Goal: Communication & Community: Participate in discussion

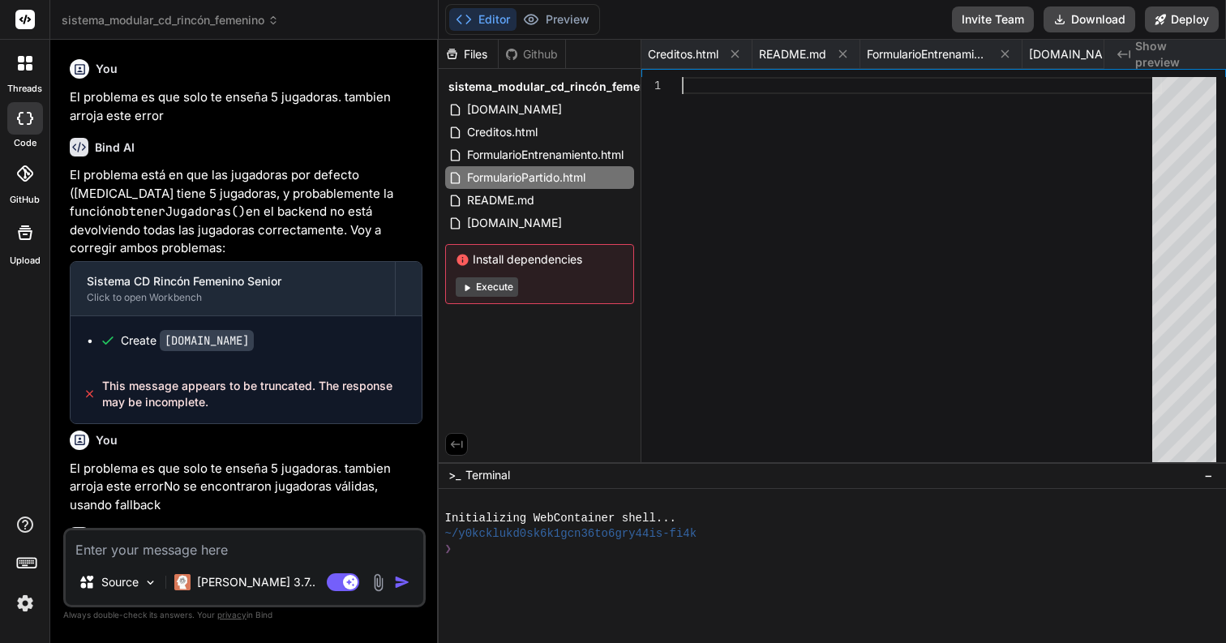
scroll to position [0, 178]
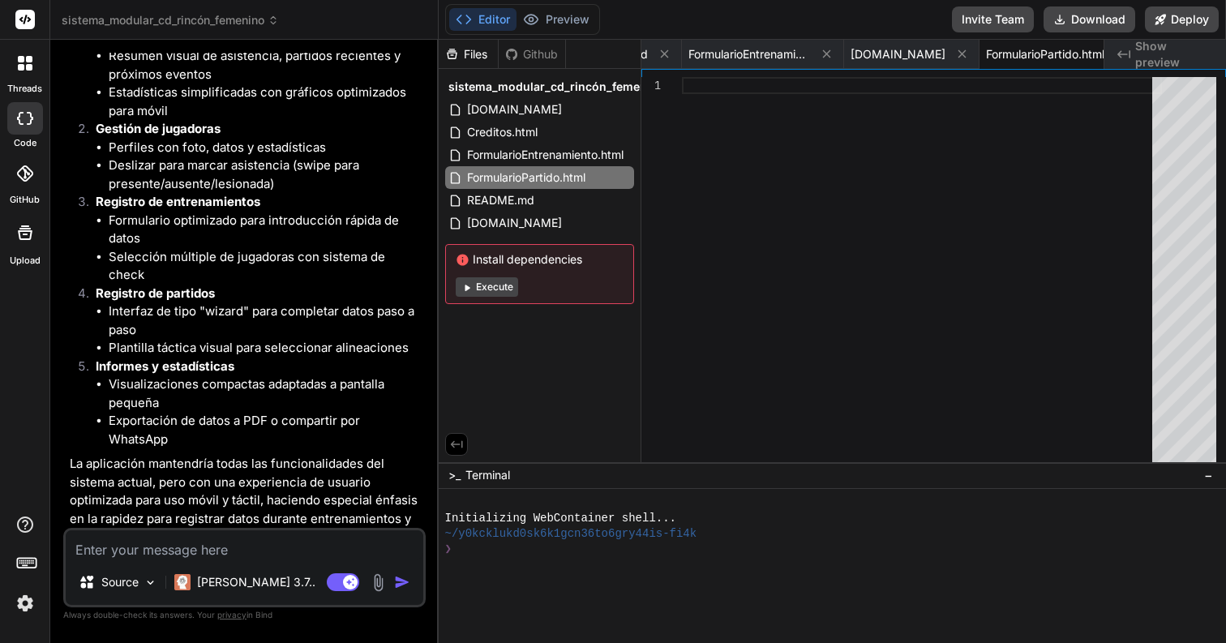
click at [19, 604] on img at bounding box center [25, 603] width 28 height 28
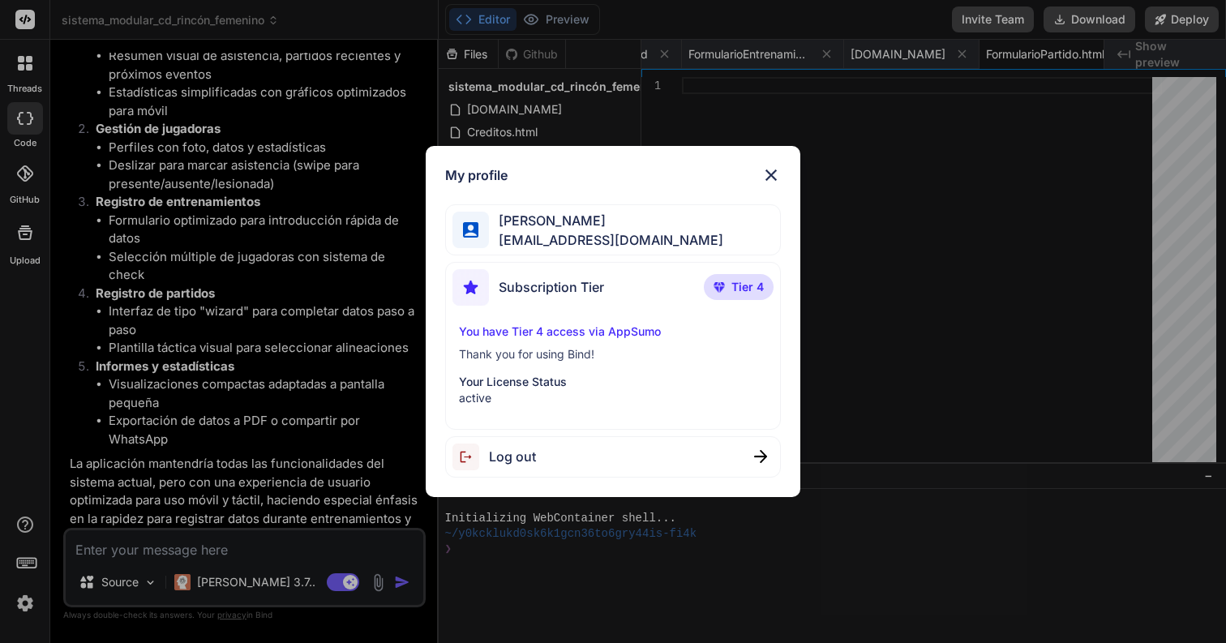
click at [767, 178] on img at bounding box center [770, 174] width 19 height 19
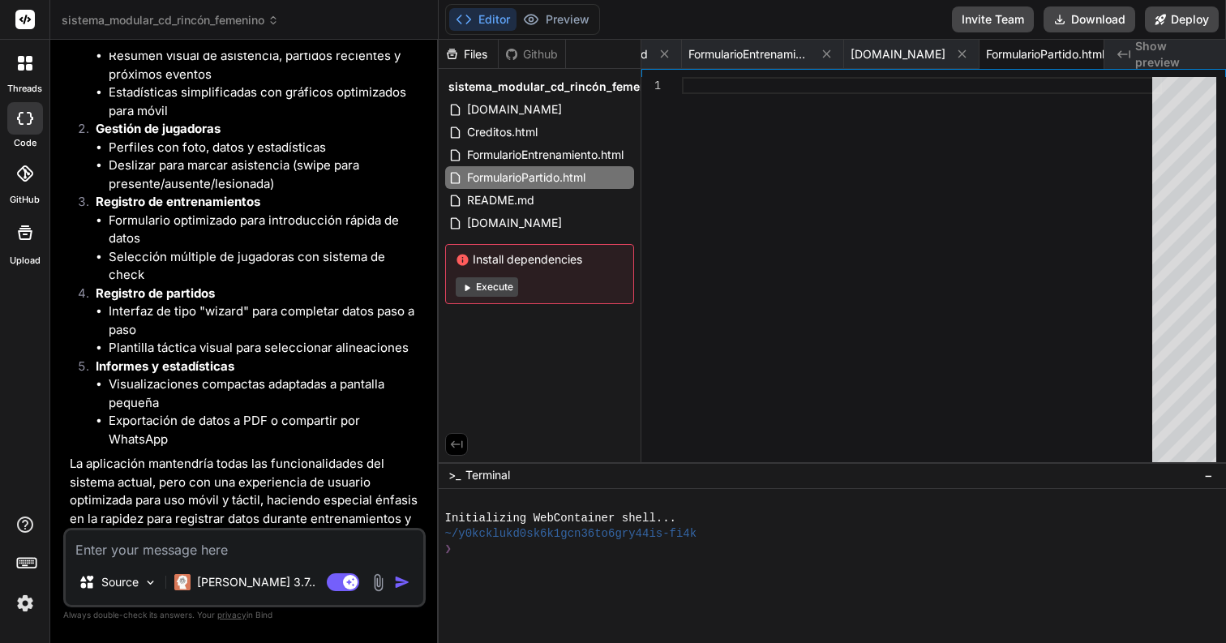
click at [28, 19] on icon at bounding box center [24, 19] width 19 height 19
click at [18, 65] on icon at bounding box center [21, 67] width 6 height 6
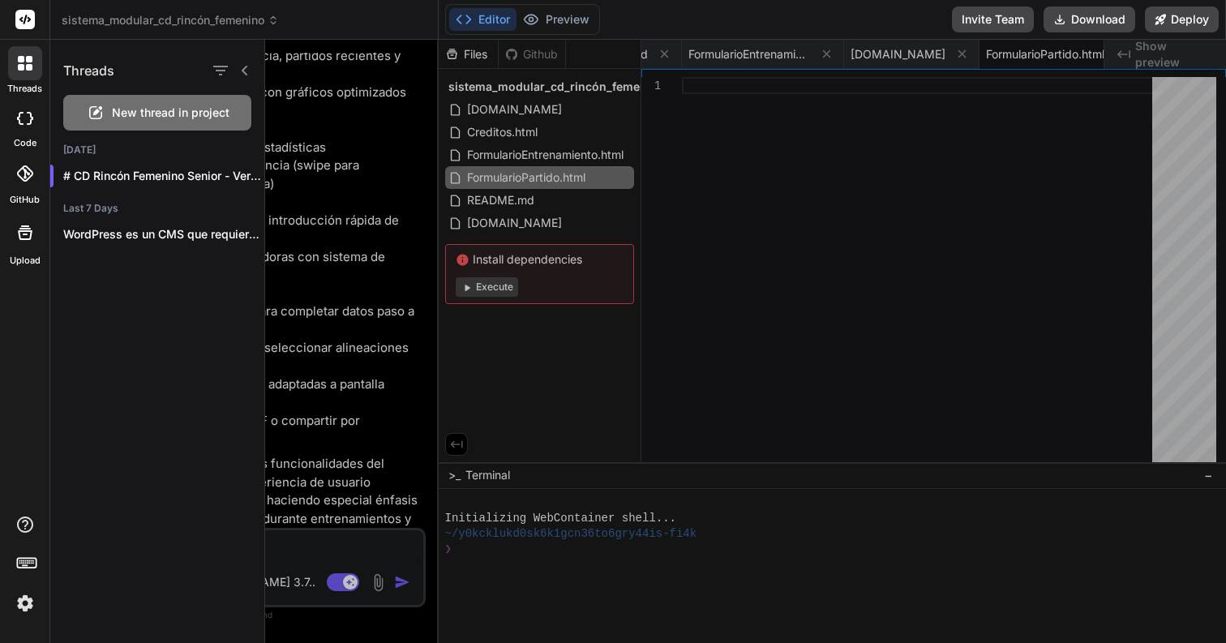
click at [139, 106] on span "New thread in project" at bounding box center [171, 113] width 118 height 16
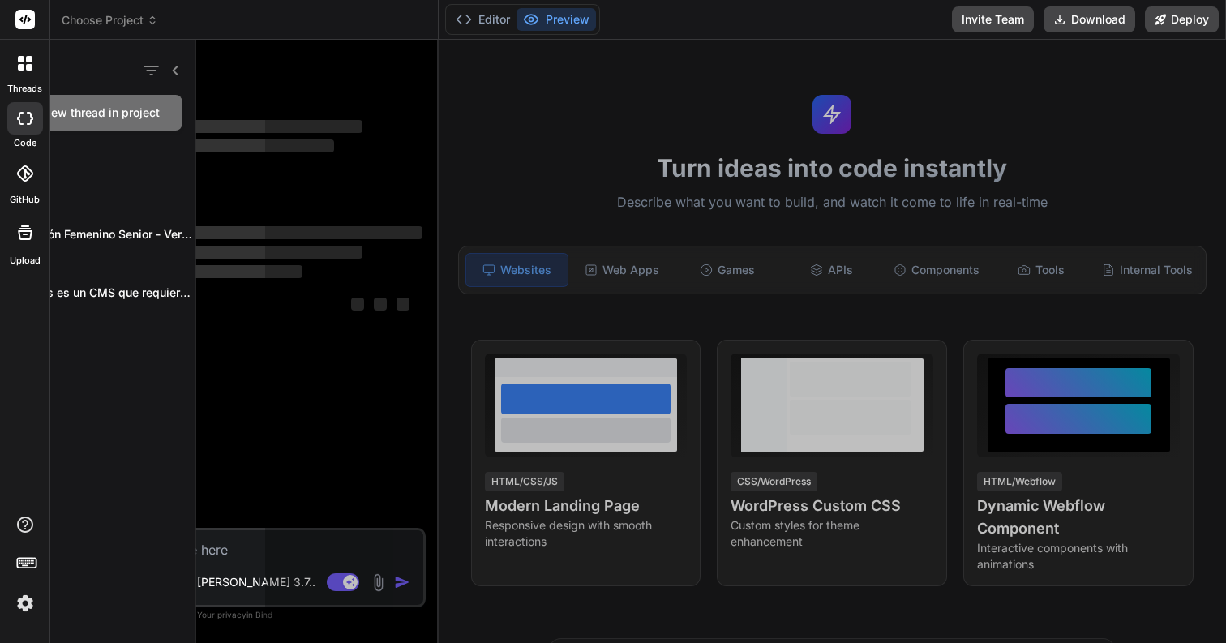
scroll to position [0, 0]
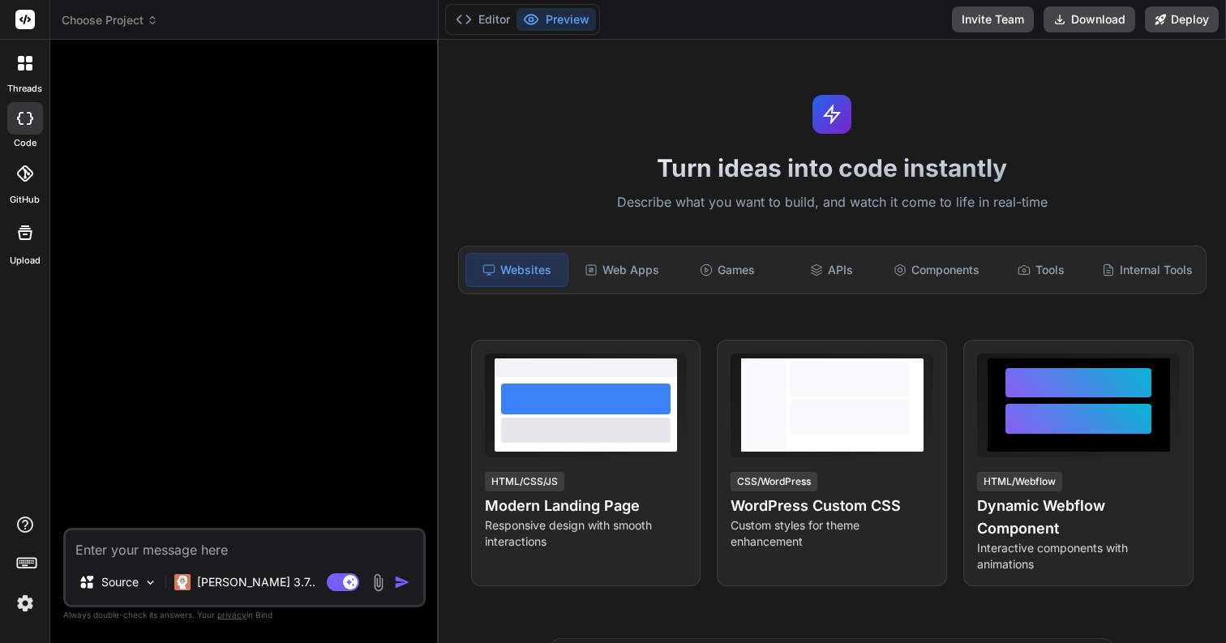
click at [126, 25] on span "Choose Project" at bounding box center [110, 20] width 96 height 16
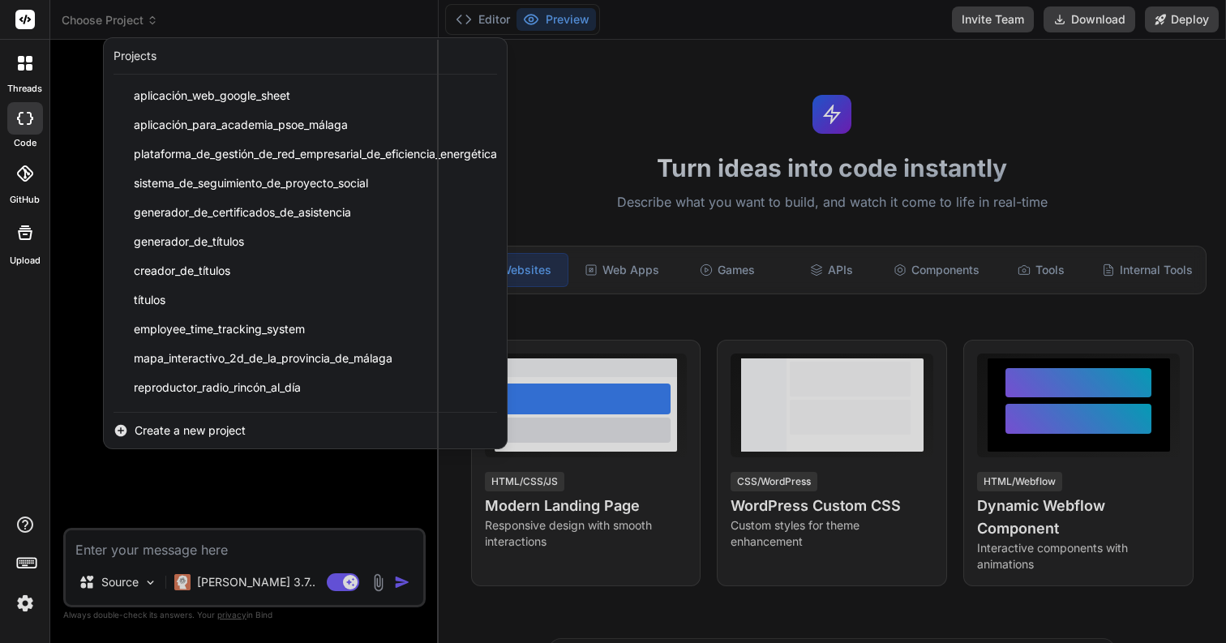
click at [126, 25] on div at bounding box center [613, 321] width 1226 height 643
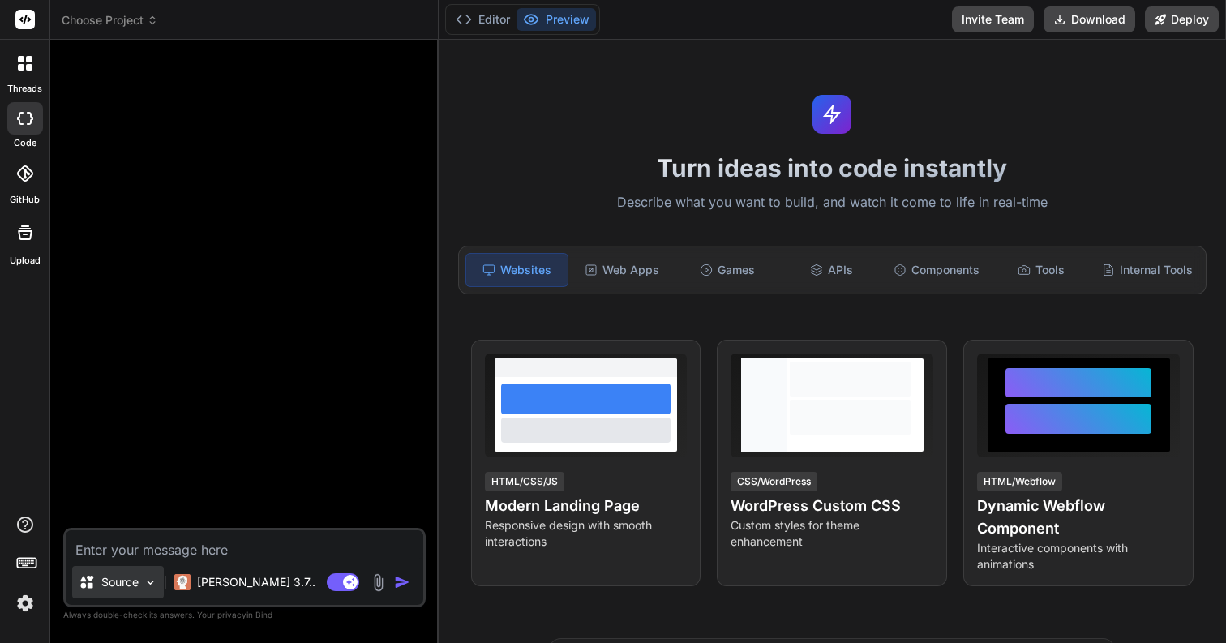
click at [117, 576] on p "Source" at bounding box center [119, 582] width 37 height 16
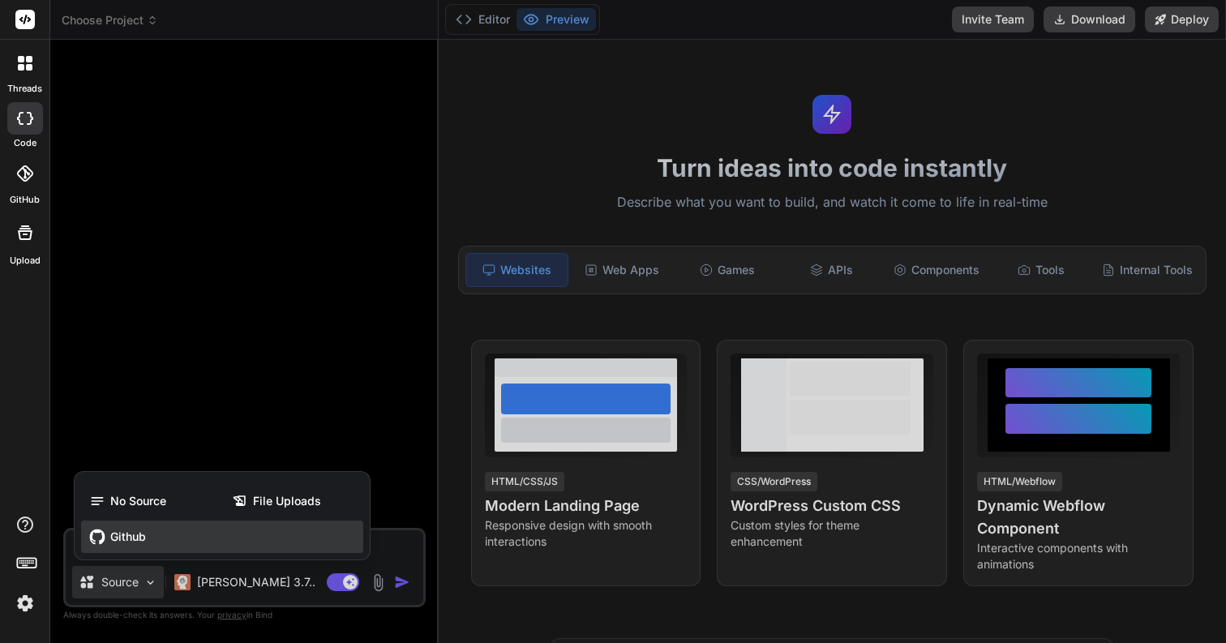
click at [138, 539] on span "Github" at bounding box center [128, 537] width 36 height 16
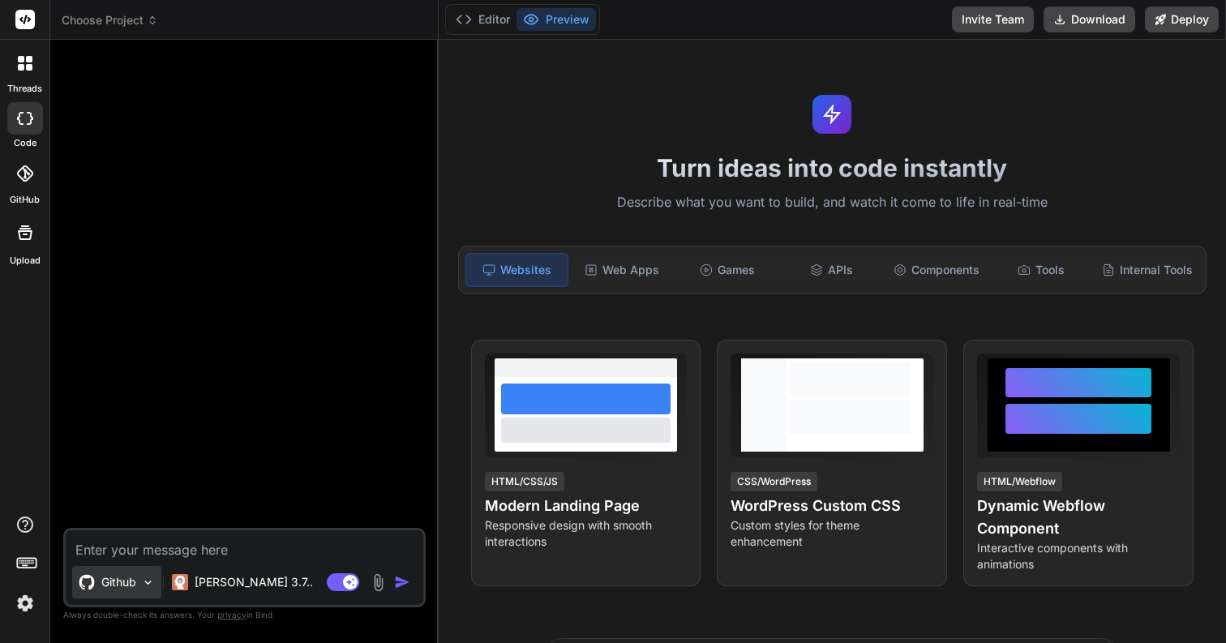
click at [126, 576] on p "Github" at bounding box center [118, 582] width 35 height 16
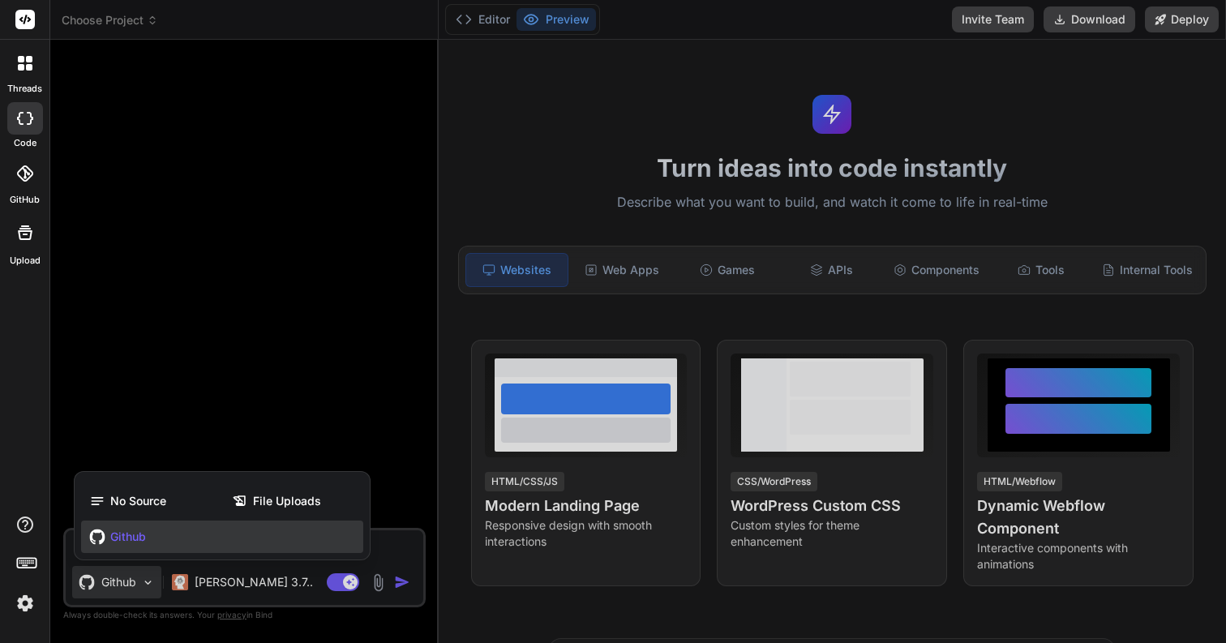
click at [144, 539] on span "Github" at bounding box center [128, 537] width 36 height 16
type textarea "x"
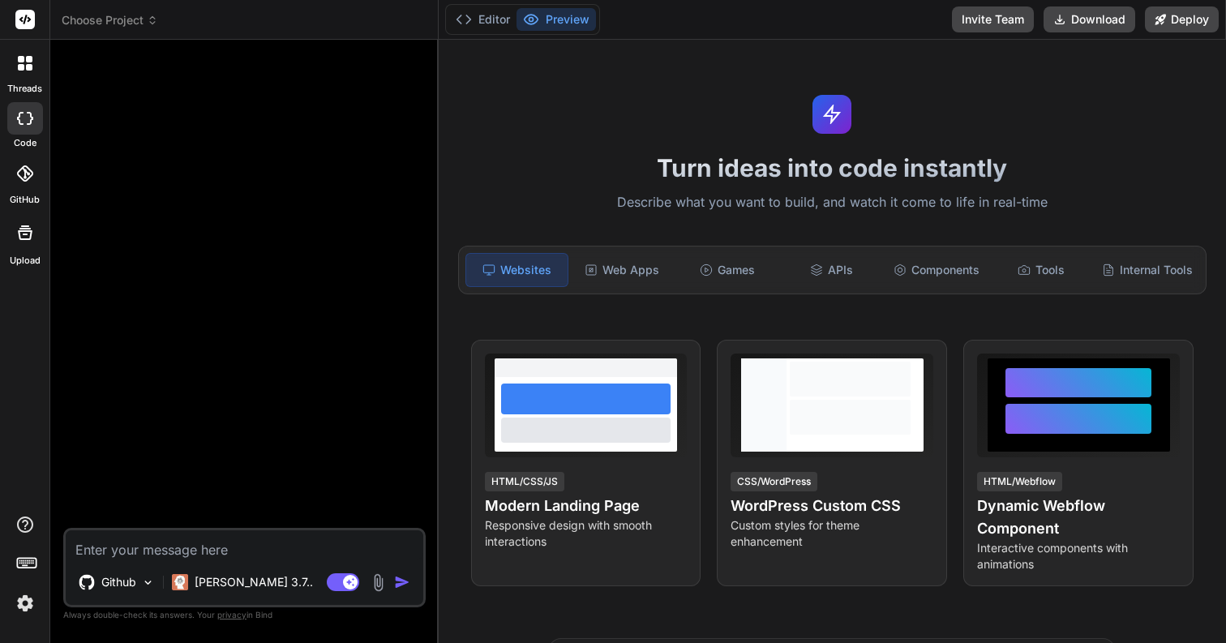
click at [24, 602] on img at bounding box center [25, 603] width 28 height 28
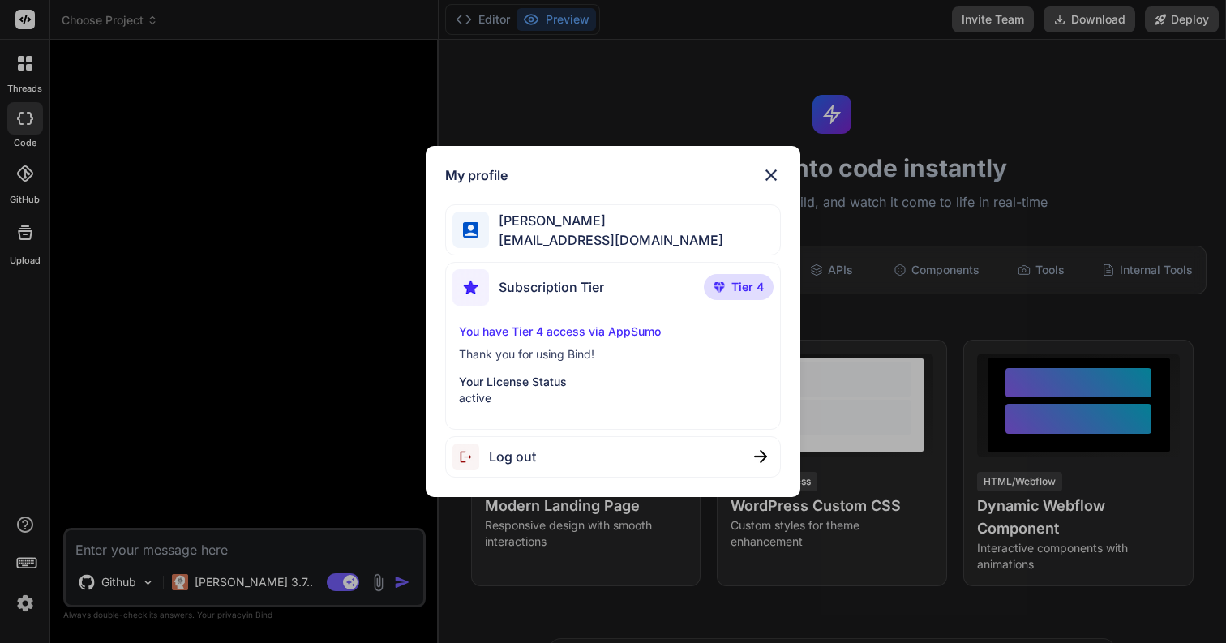
click at [19, 601] on div "My profile [PERSON_NAME] [EMAIL_ADDRESS][DOMAIN_NAME] Subscription Tier Tier 4 …" at bounding box center [613, 321] width 1226 height 643
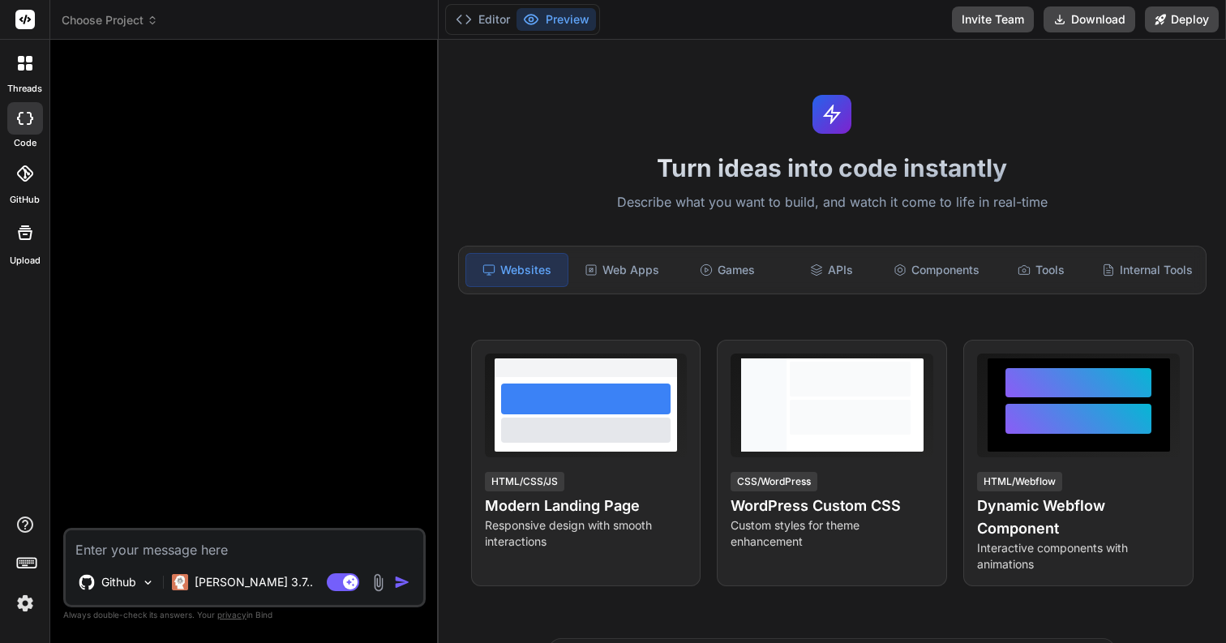
click at [24, 556] on icon at bounding box center [26, 562] width 23 height 23
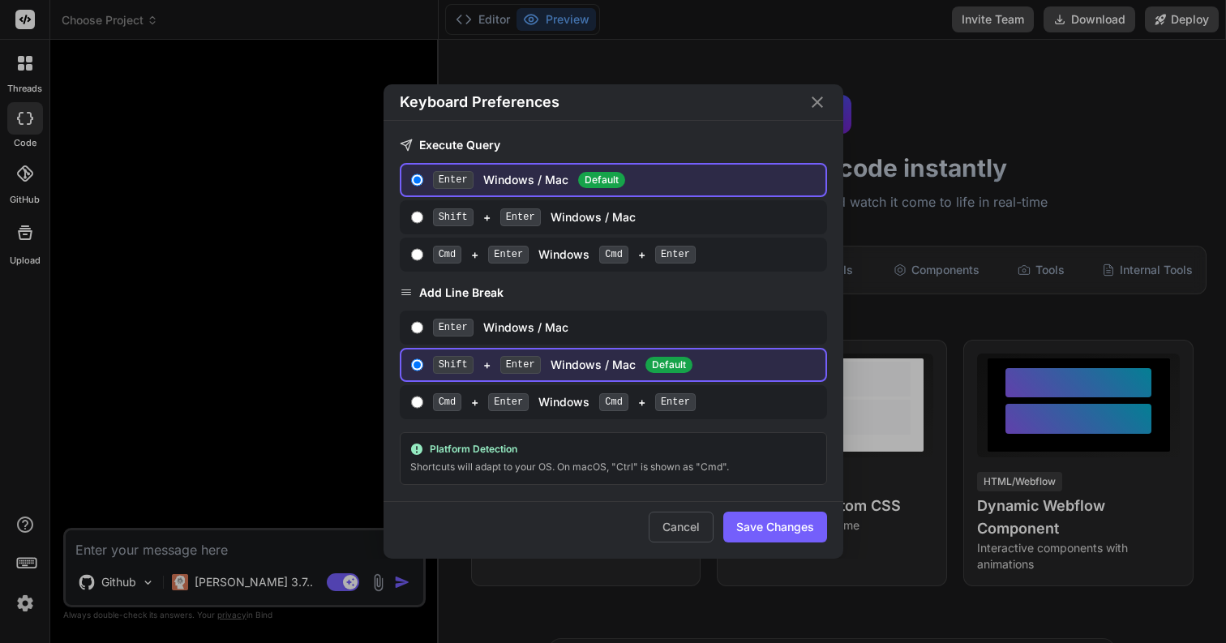
click at [24, 556] on div "Keyboard Preferences Execute Query Enter Windows / Mac Default Shift + Enter Wi…" at bounding box center [613, 321] width 1226 height 643
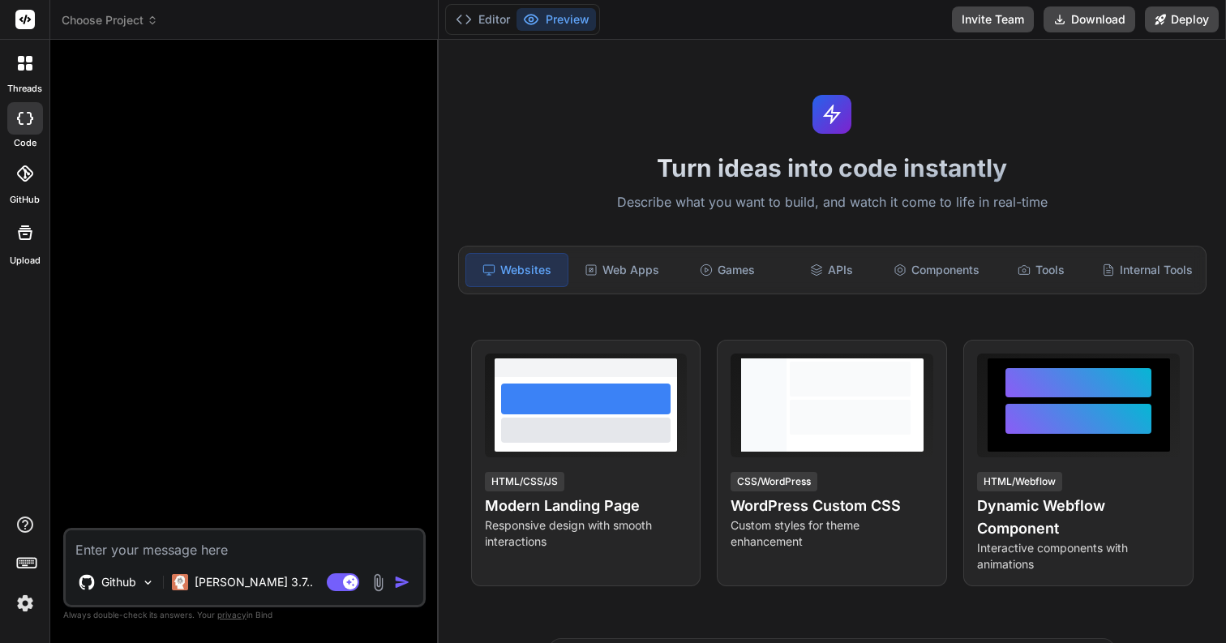
click at [27, 556] on icon at bounding box center [26, 562] width 23 height 23
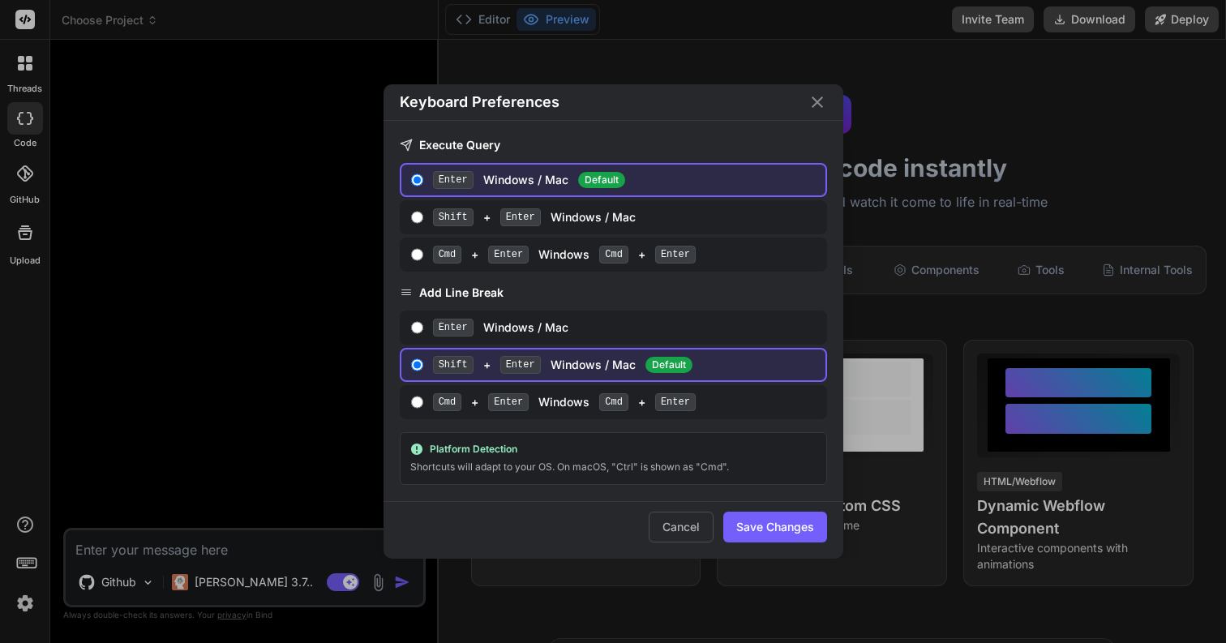
click at [26, 554] on div "Keyboard Preferences Execute Query Enter Windows / Mac Default Shift + Enter Wi…" at bounding box center [613, 321] width 1226 height 643
